Goal: Find specific page/section: Find specific page/section

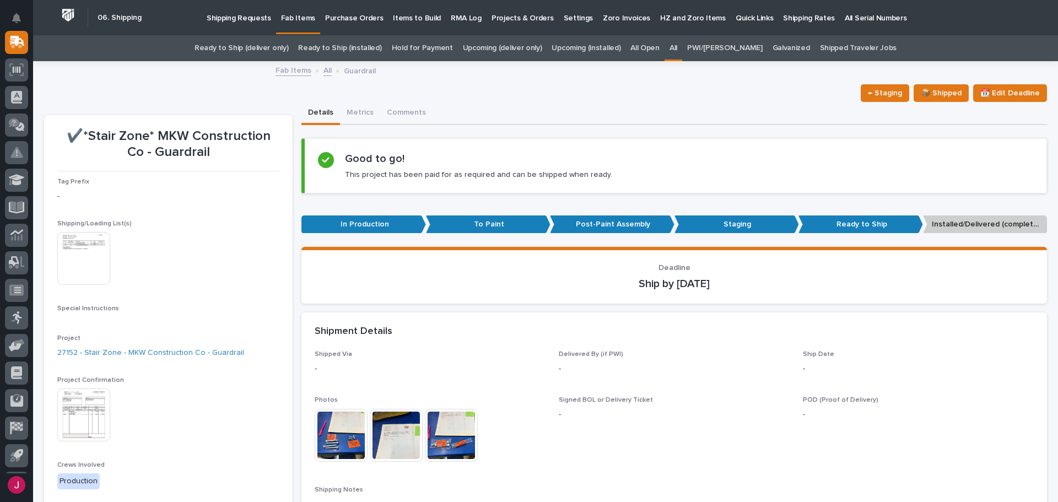
click at [677, 44] on link "All" at bounding box center [673, 48] width 8 height 26
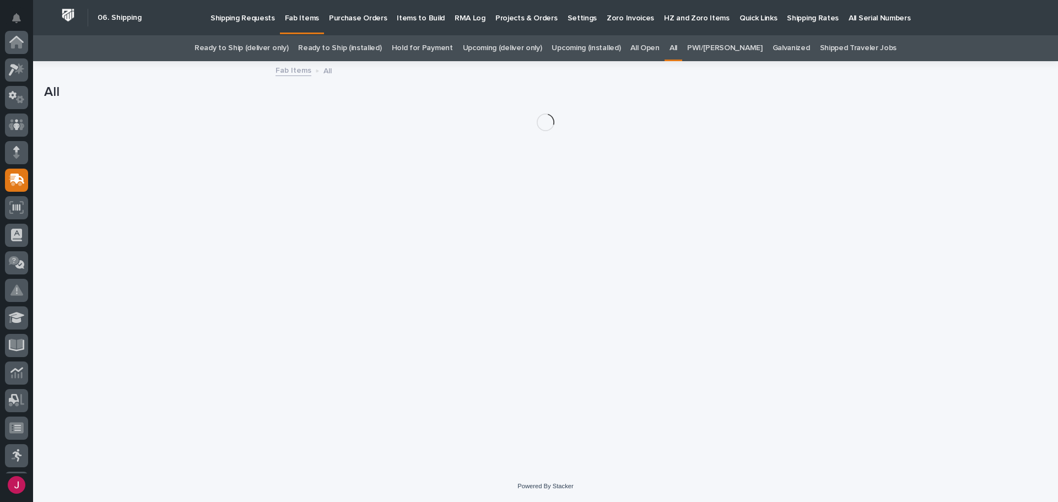
scroll to position [138, 0]
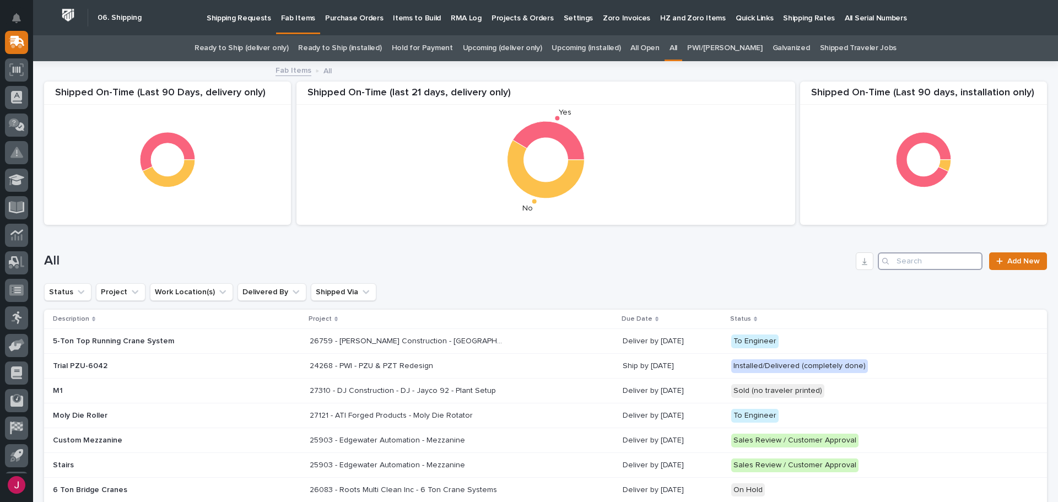
click at [923, 255] on input "Search" at bounding box center [930, 261] width 105 height 18
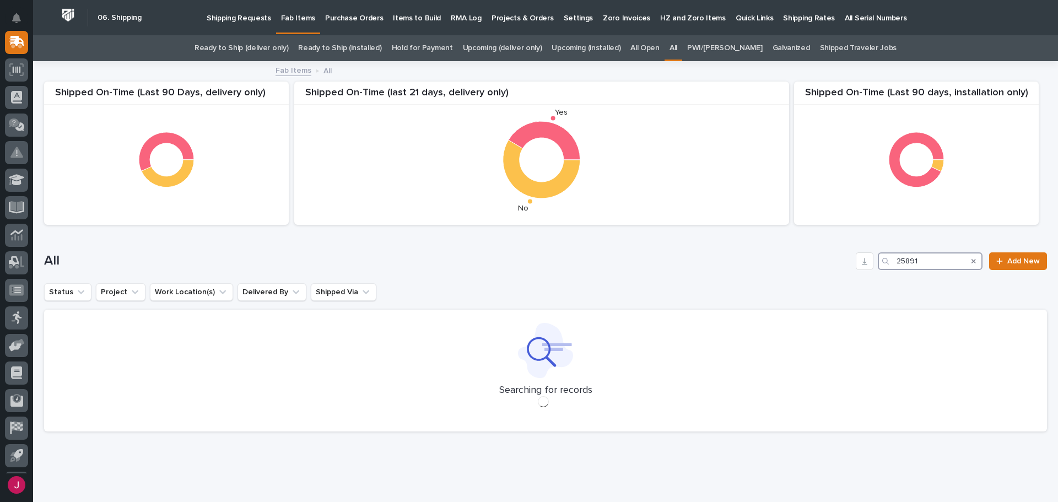
type input "25891"
click at [543, 258] on h1 "All" at bounding box center [447, 261] width 807 height 16
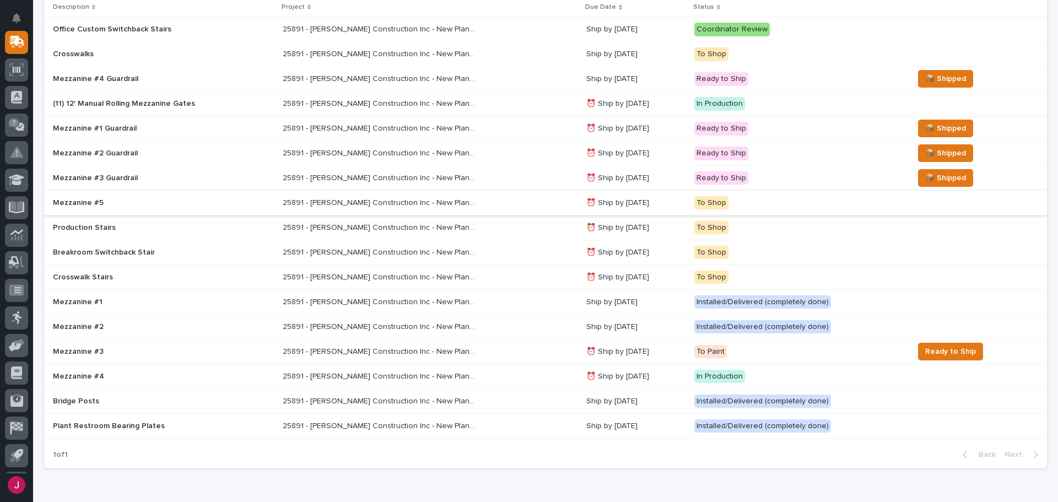
scroll to position [331, 0]
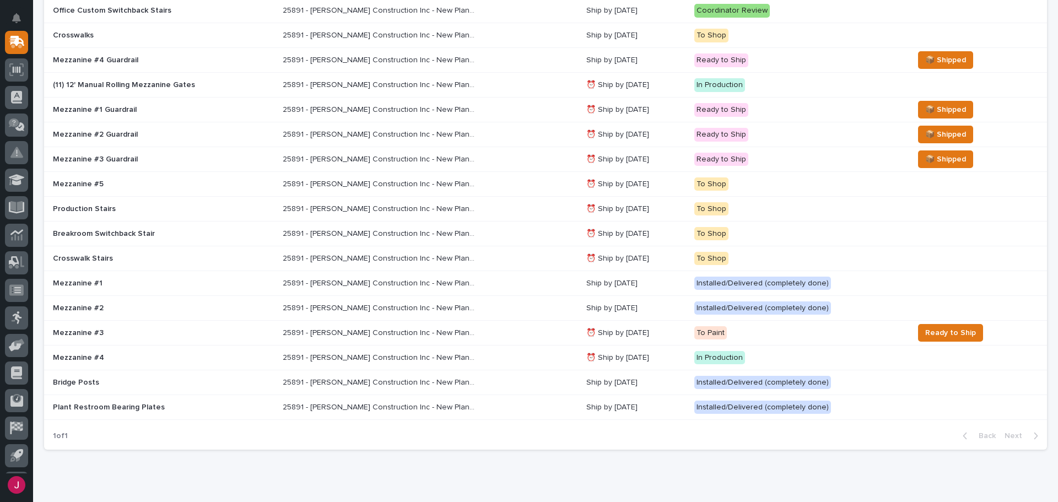
click at [105, 378] on p "Bridge Posts" at bounding box center [149, 382] width 193 height 9
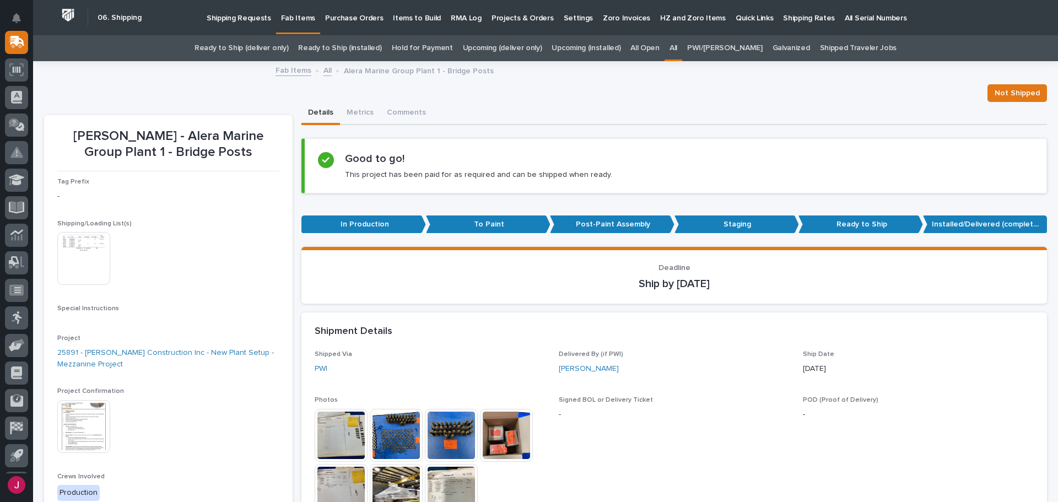
click at [301, 17] on p "Fab Items" at bounding box center [298, 11] width 34 height 23
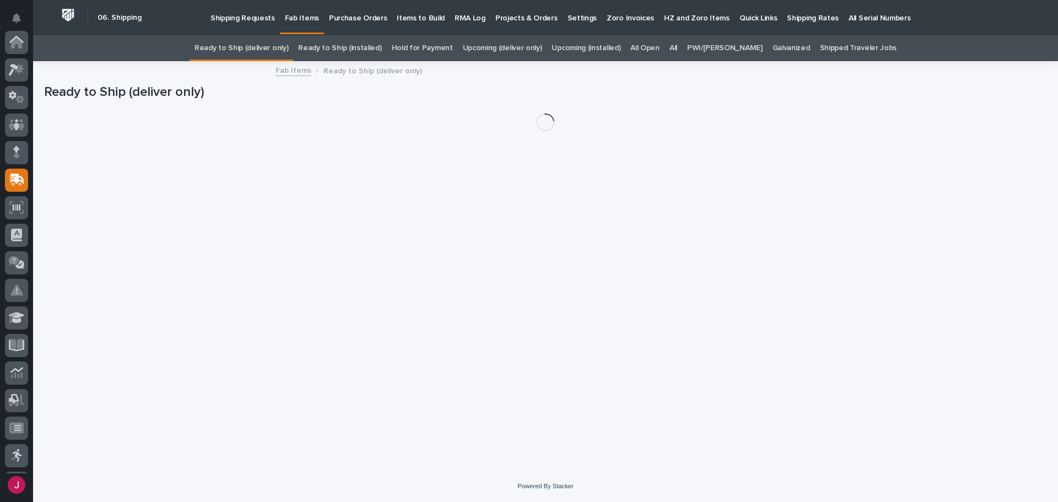
scroll to position [138, 0]
